Goal: Find specific page/section: Find specific page/section

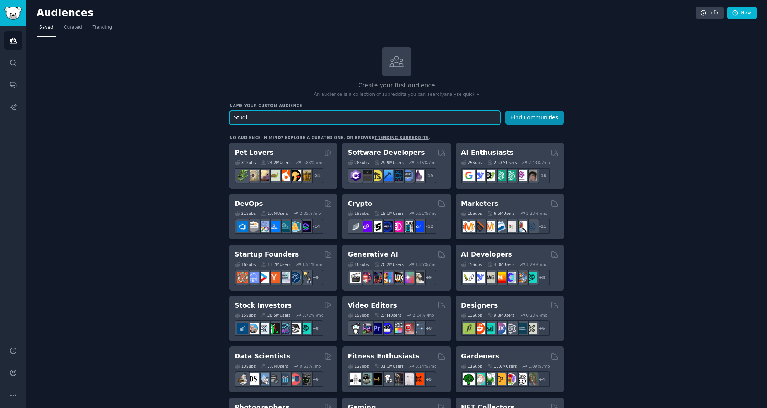
click at [394, 115] on input "Studi" at bounding box center [365, 118] width 271 height 14
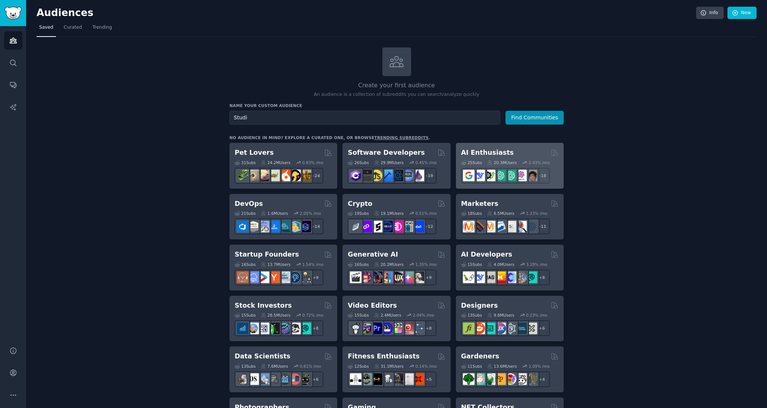
click at [479, 155] on h2 "AI Enthusiasts" at bounding box center [487, 152] width 53 height 9
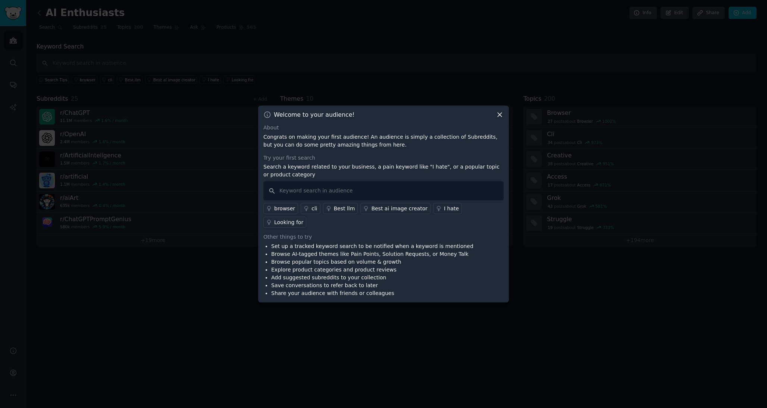
click at [499, 119] on icon at bounding box center [500, 115] width 8 height 8
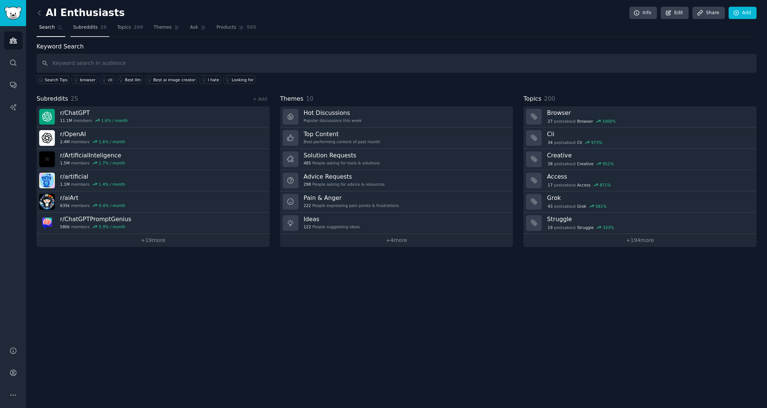
click at [85, 28] on span "Subreddits" at bounding box center [85, 27] width 25 height 7
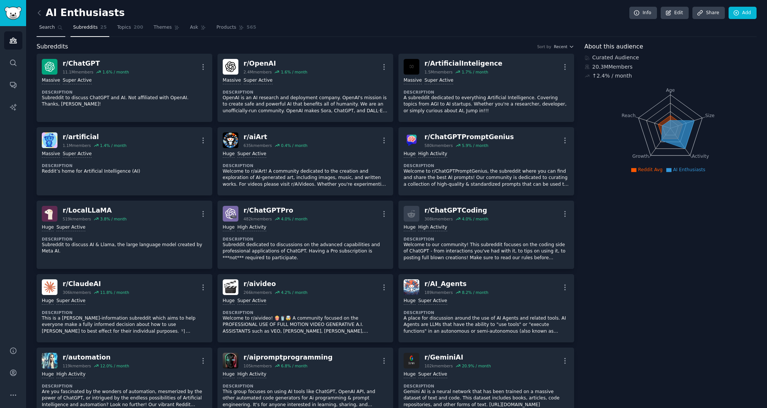
click at [47, 25] on span "Search" at bounding box center [47, 27] width 16 height 7
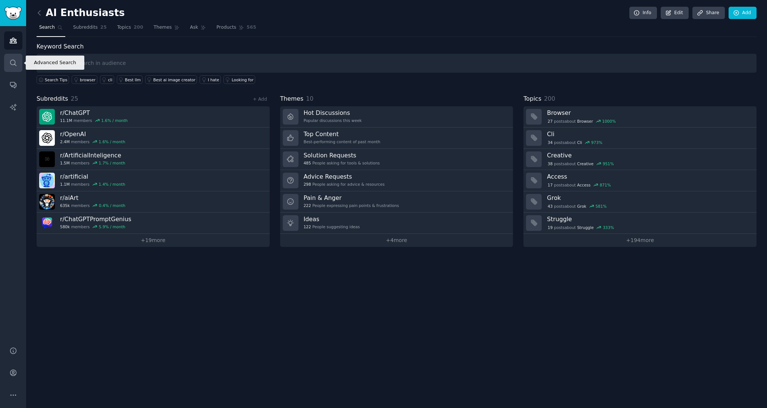
click at [13, 61] on icon "Sidebar" at bounding box center [13, 63] width 8 height 8
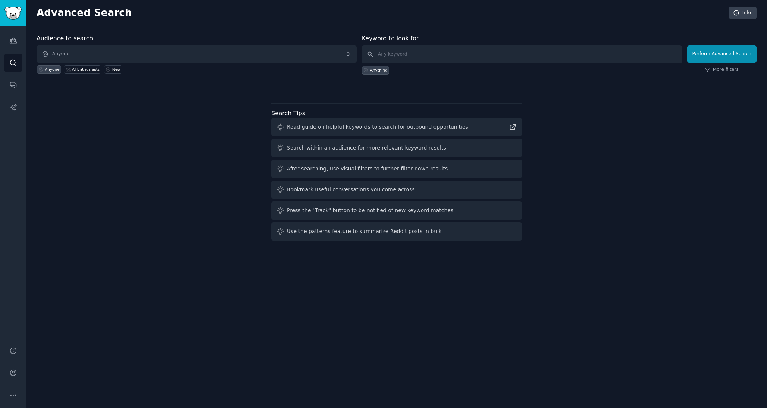
click at [233, 175] on div "Audience to search Anyone Anyone AI Enthusiasts New Keyword to look for Anythin…" at bounding box center [397, 139] width 720 height 210
click at [13, 84] on icon "Sidebar" at bounding box center [13, 85] width 8 height 8
